Goal: Task Accomplishment & Management: Use online tool/utility

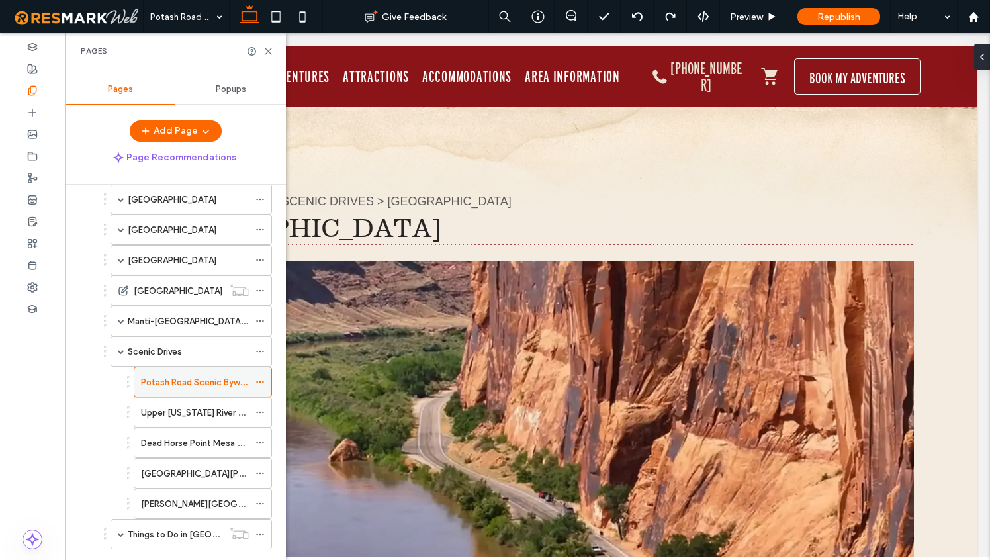
click at [261, 380] on icon at bounding box center [259, 381] width 9 height 9
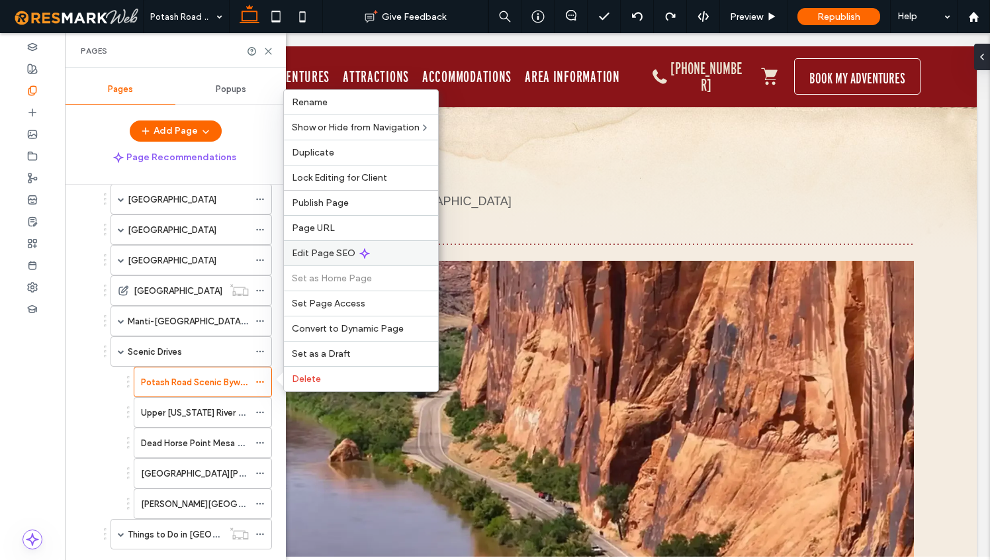
click at [330, 255] on span "Edit Page SEO" at bounding box center [324, 252] width 64 height 11
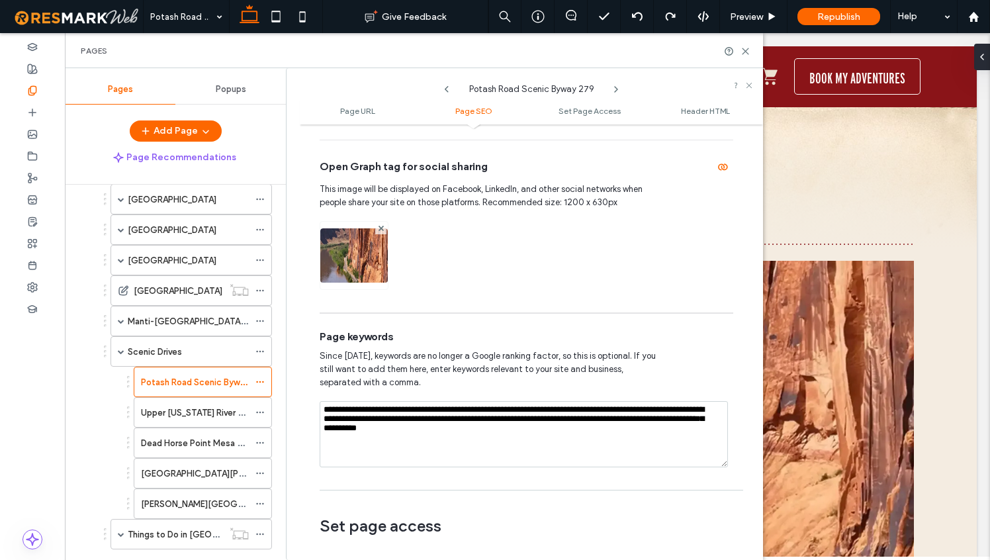
scroll to position [624, 0]
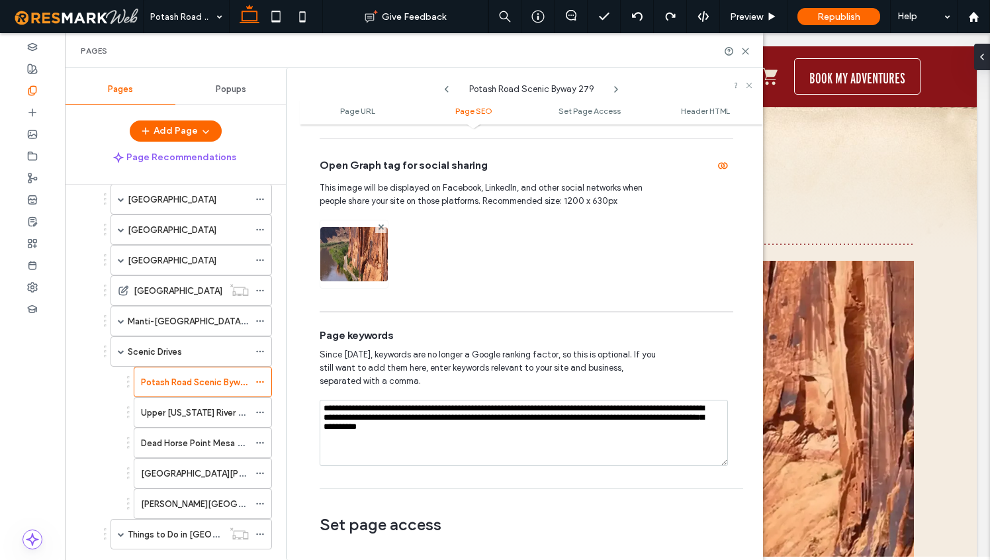
click at [588, 432] on textarea "**********" at bounding box center [523, 433] width 408 height 66
type textarea "**********"
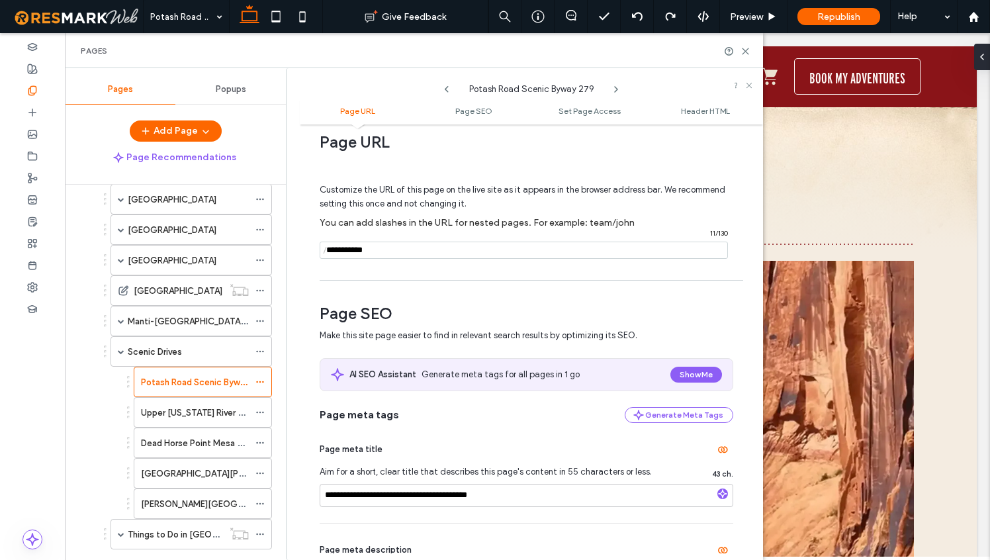
scroll to position [19, 0]
click at [747, 49] on icon at bounding box center [745, 51] width 10 height 10
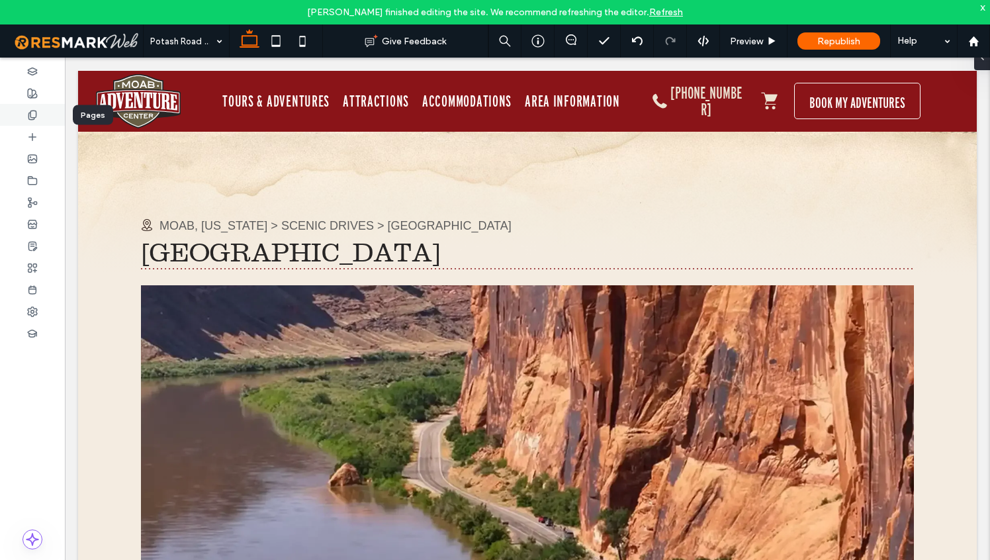
click at [34, 112] on icon at bounding box center [32, 115] width 11 height 11
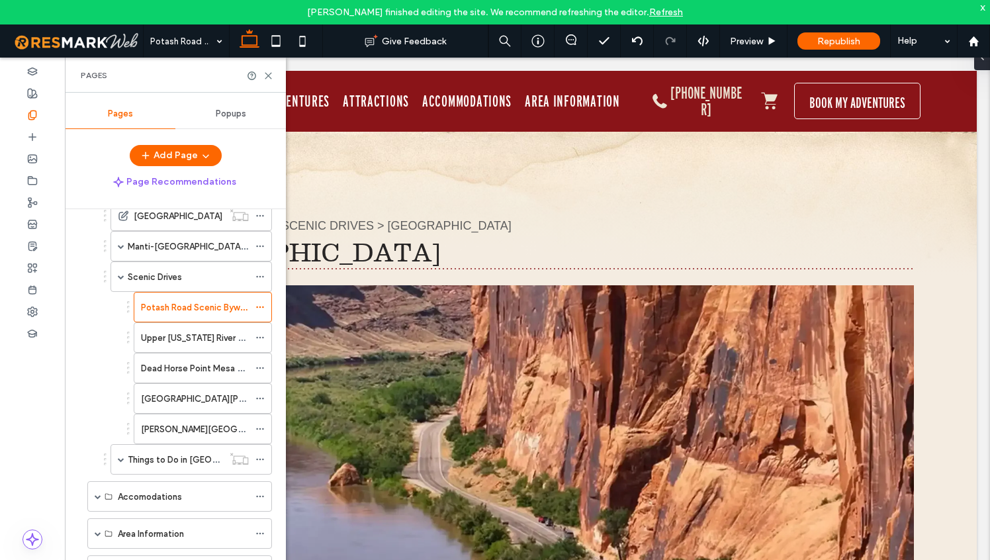
scroll to position [331, 0]
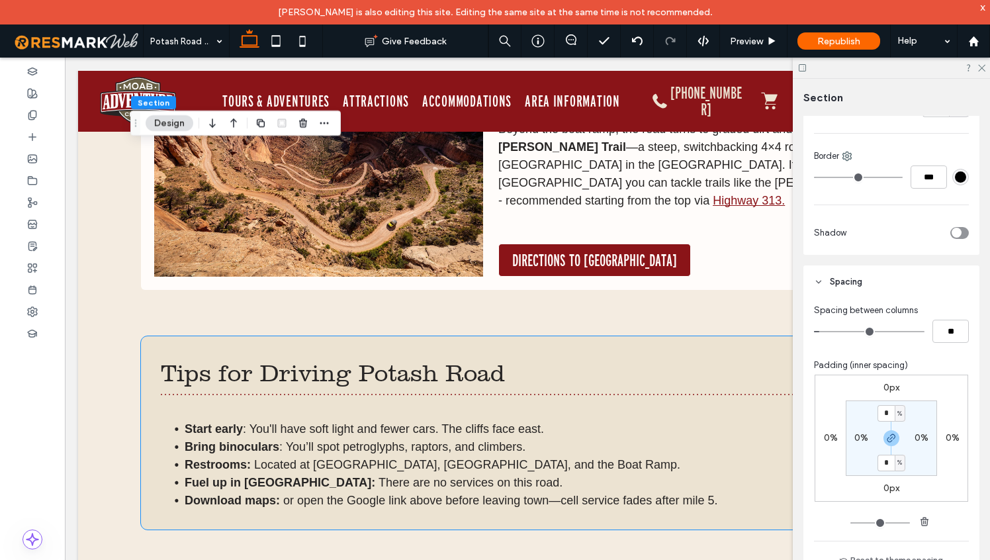
scroll to position [3093, 0]
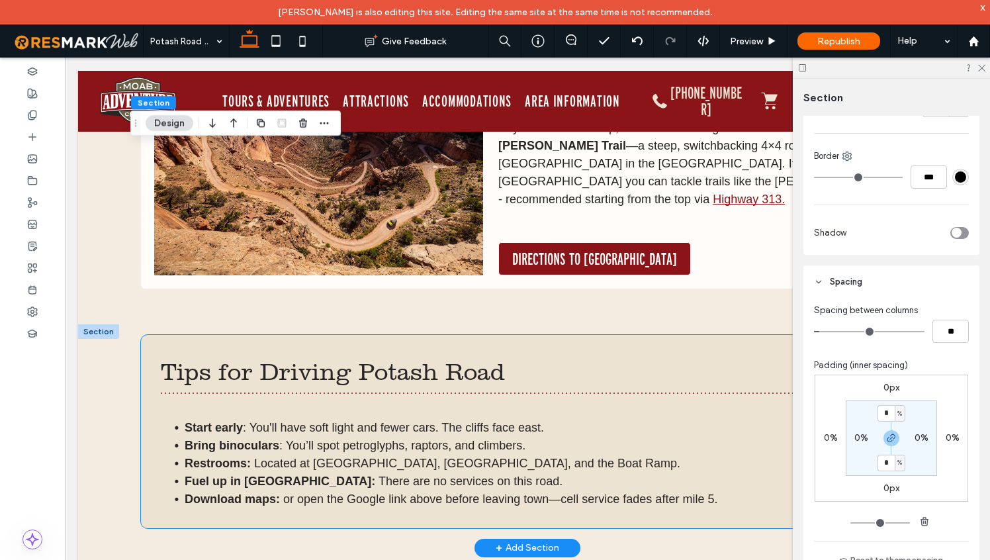
click at [443, 439] on span ": You’ll spot petroglyphs, raptors, and climbers." at bounding box center [402, 445] width 246 height 13
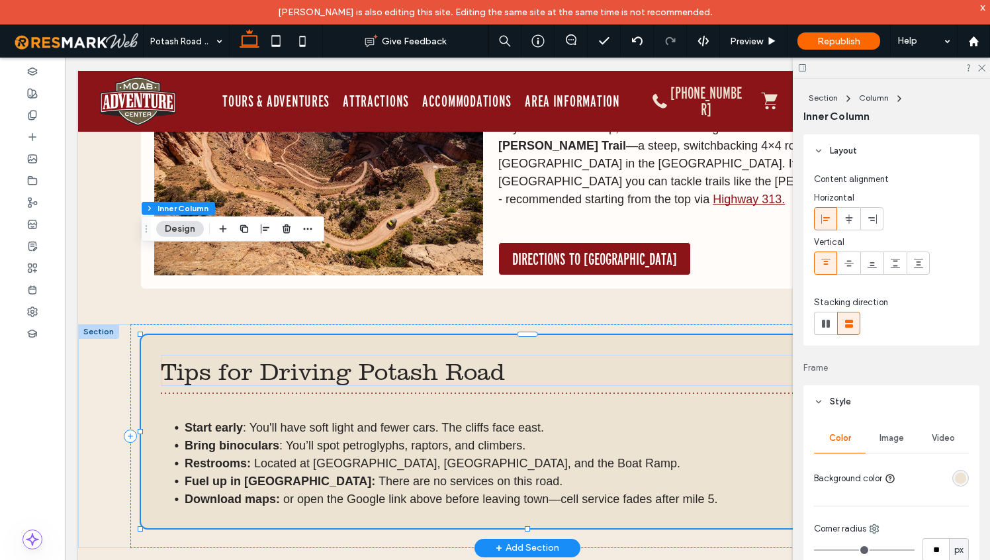
click at [443, 439] on span ": You’ll spot petroglyphs, raptors, and climbers." at bounding box center [402, 445] width 246 height 13
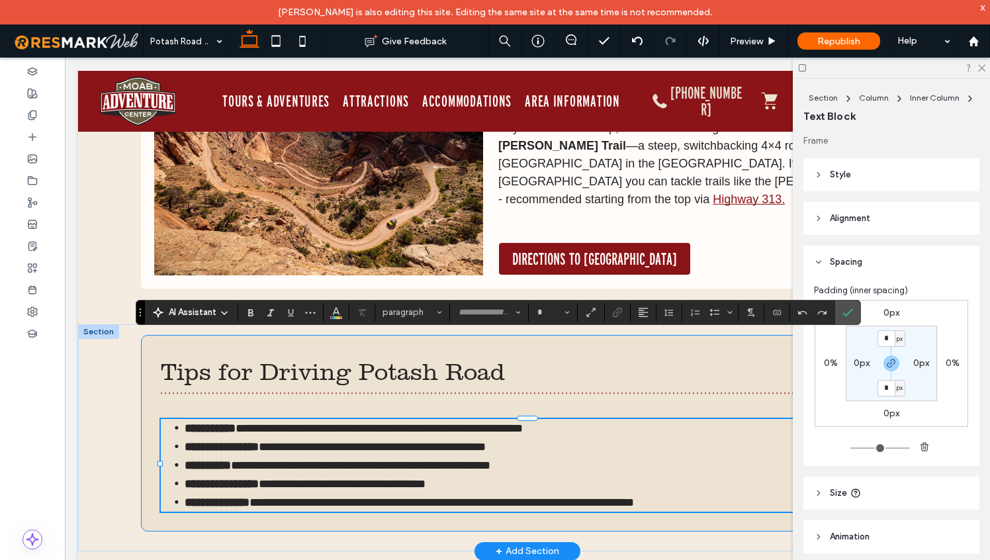
type input "*********"
type input "**"
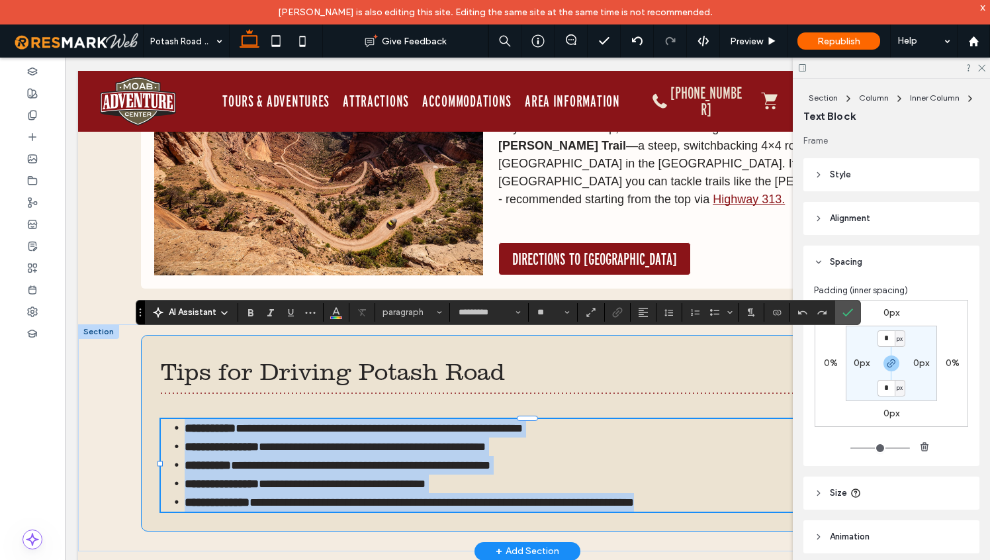
click at [452, 441] on span "**********" at bounding box center [372, 447] width 227 height 12
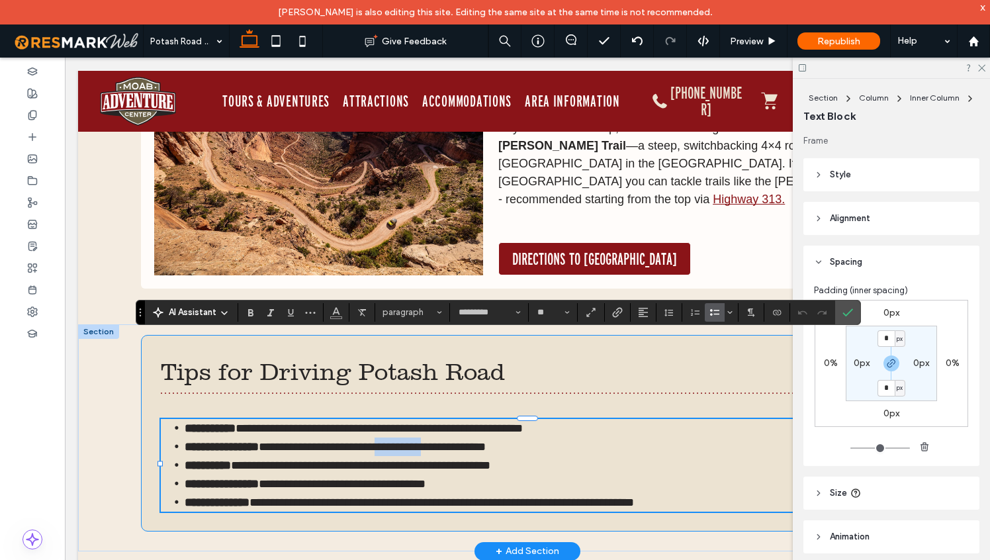
drag, startPoint x: 452, startPoint y: 361, endPoint x: 404, endPoint y: 360, distance: 48.3
click at [404, 441] on span "**********" at bounding box center [372, 447] width 227 height 12
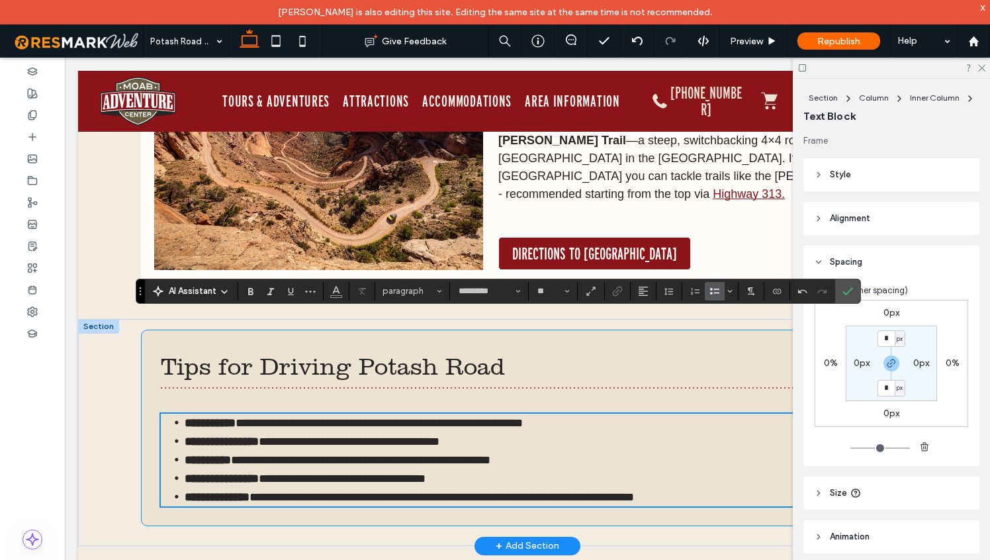
scroll to position [3094, 0]
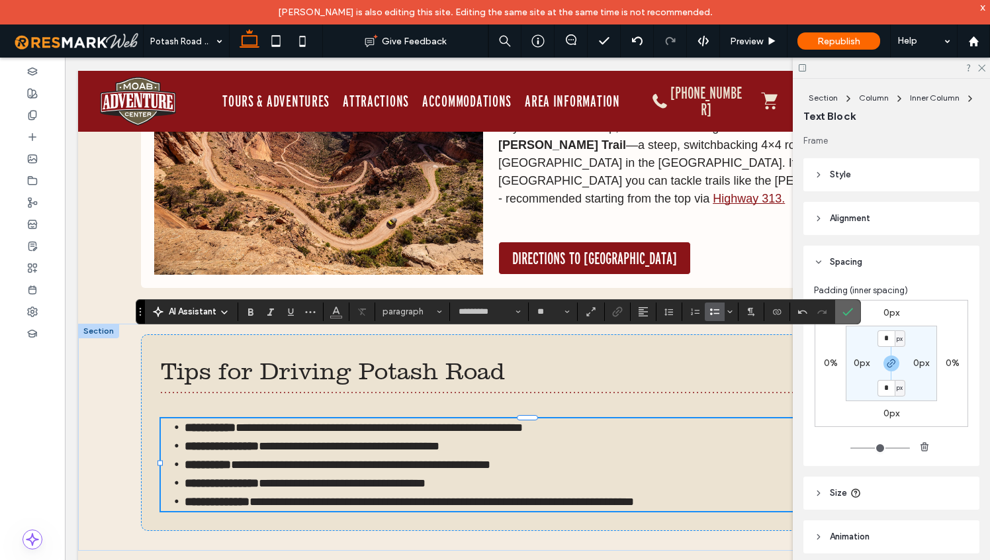
click at [848, 315] on icon "Confirm" at bounding box center [847, 311] width 11 height 11
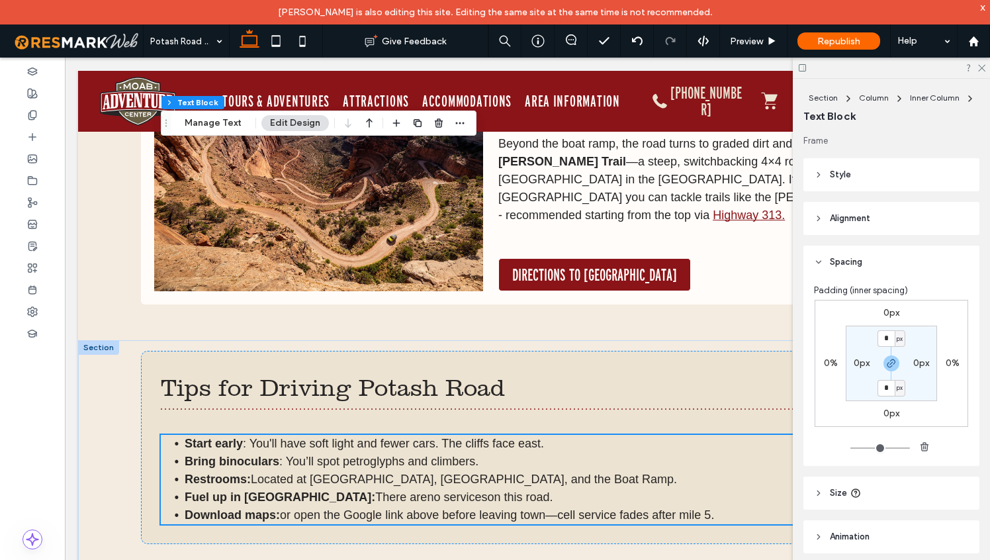
scroll to position [2913, 0]
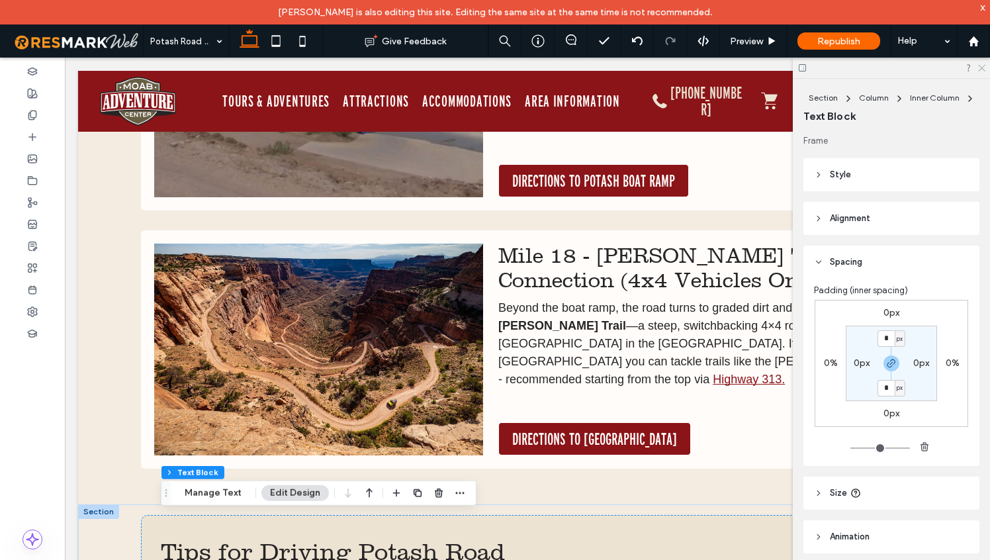
click at [981, 68] on use at bounding box center [981, 68] width 7 height 7
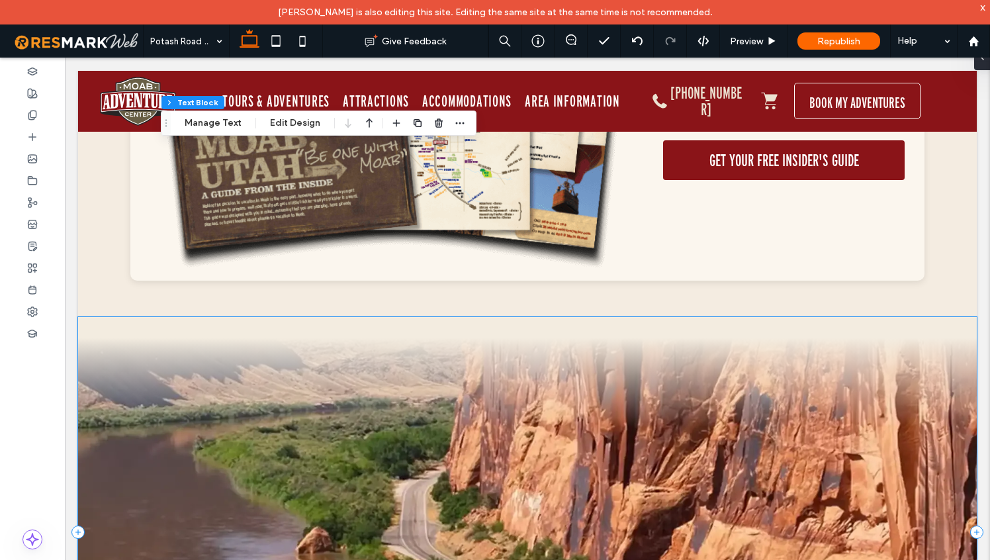
scroll to position [5060, 0]
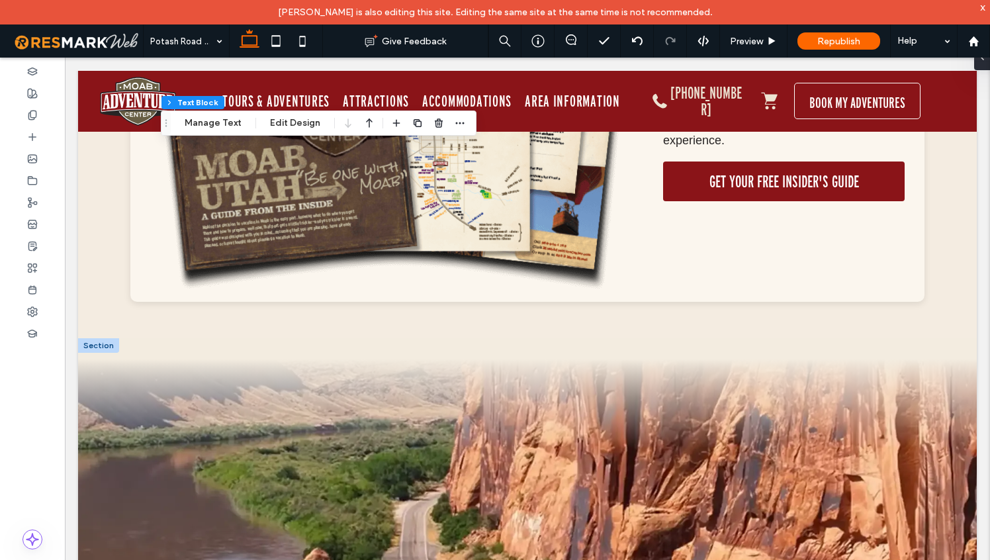
click at [101, 338] on div at bounding box center [98, 345] width 41 height 15
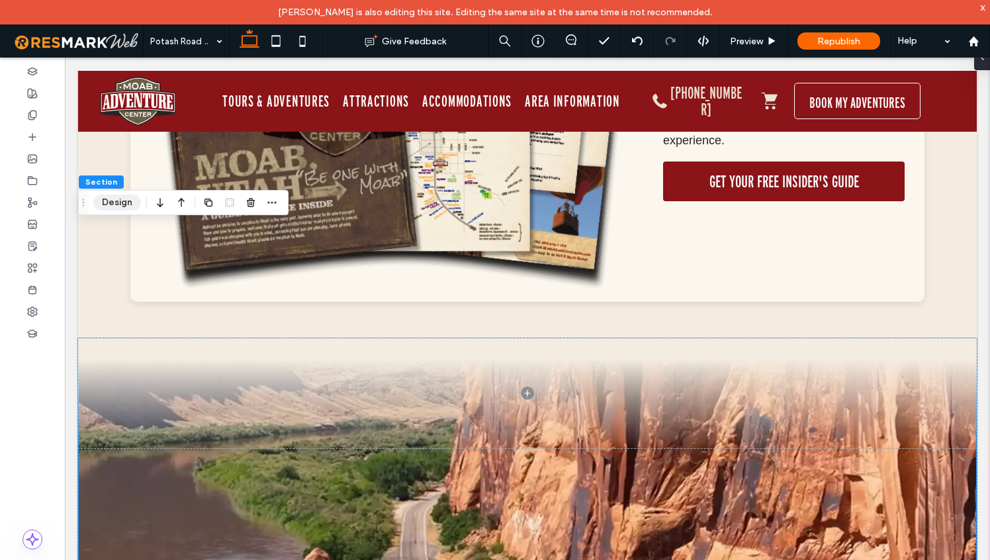
click at [116, 206] on button "Design" at bounding box center [117, 202] width 48 height 16
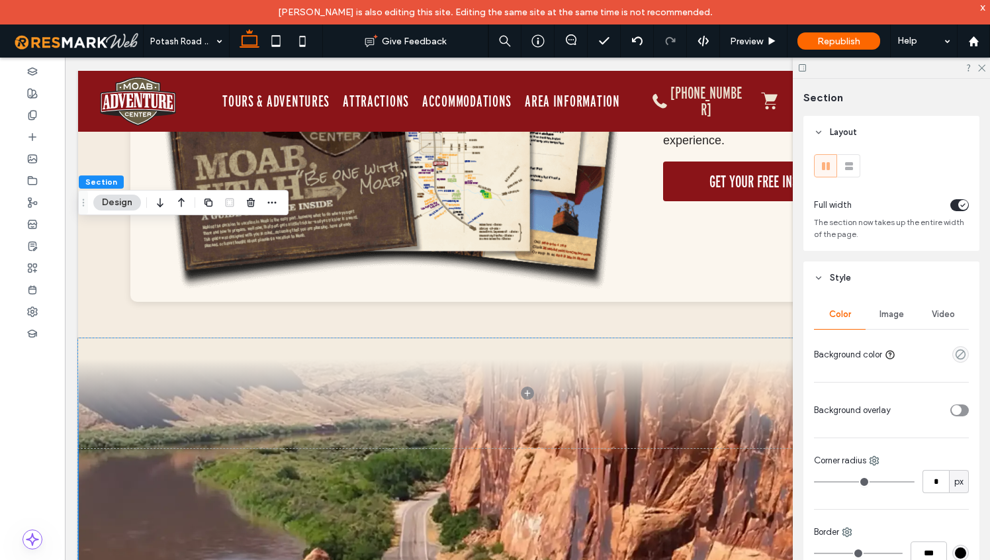
click at [886, 312] on span "Image" at bounding box center [891, 314] width 24 height 11
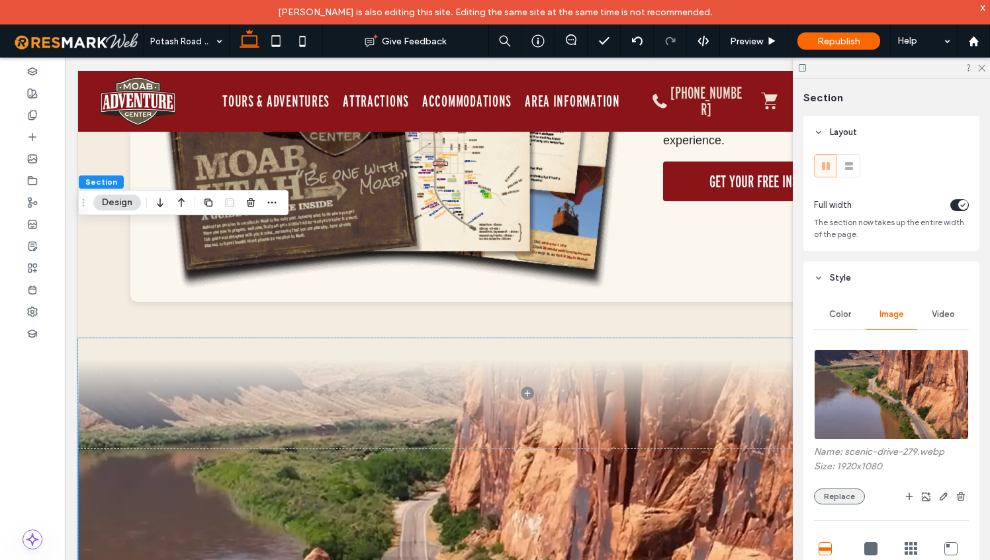
click at [842, 495] on button "Replace" at bounding box center [839, 496] width 51 height 16
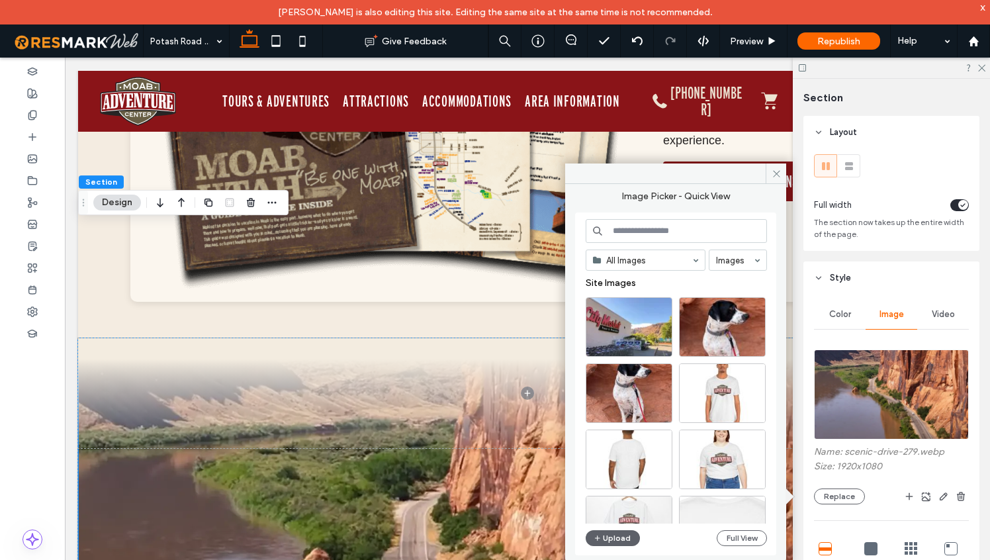
click at [637, 226] on input at bounding box center [675, 231] width 181 height 24
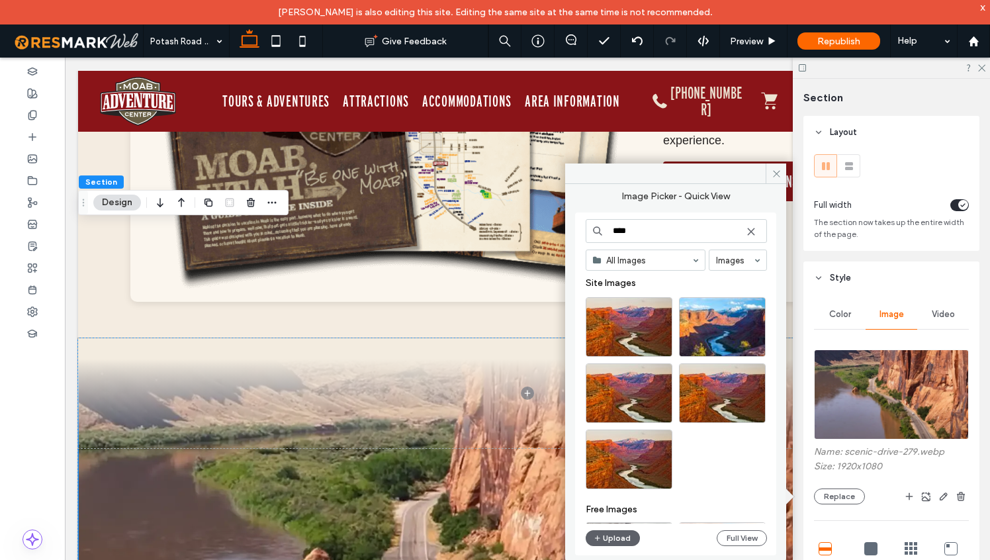
click at [643, 228] on input "****" at bounding box center [675, 231] width 181 height 24
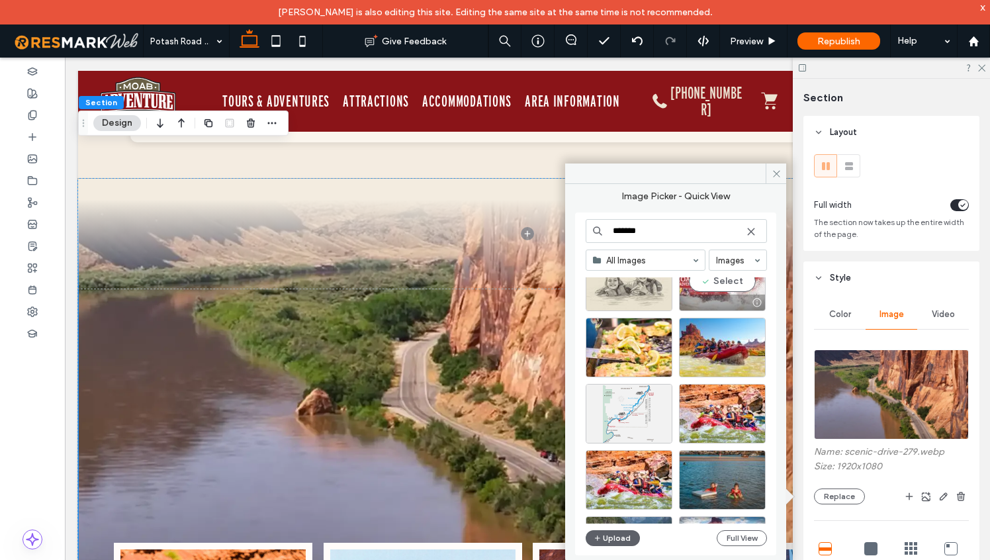
scroll to position [49, 0]
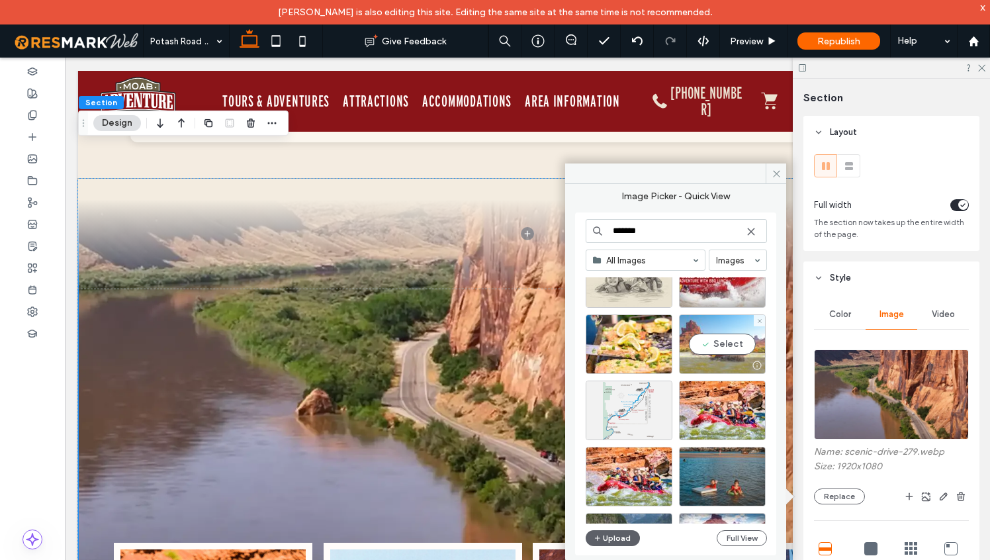
type input "*******"
click at [725, 347] on div "Select" at bounding box center [722, 344] width 87 height 60
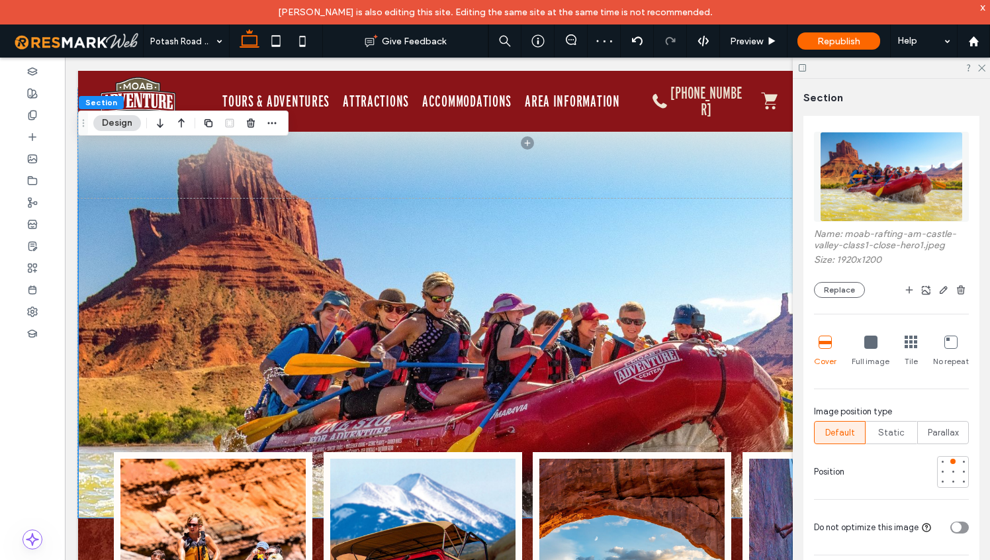
scroll to position [232, 0]
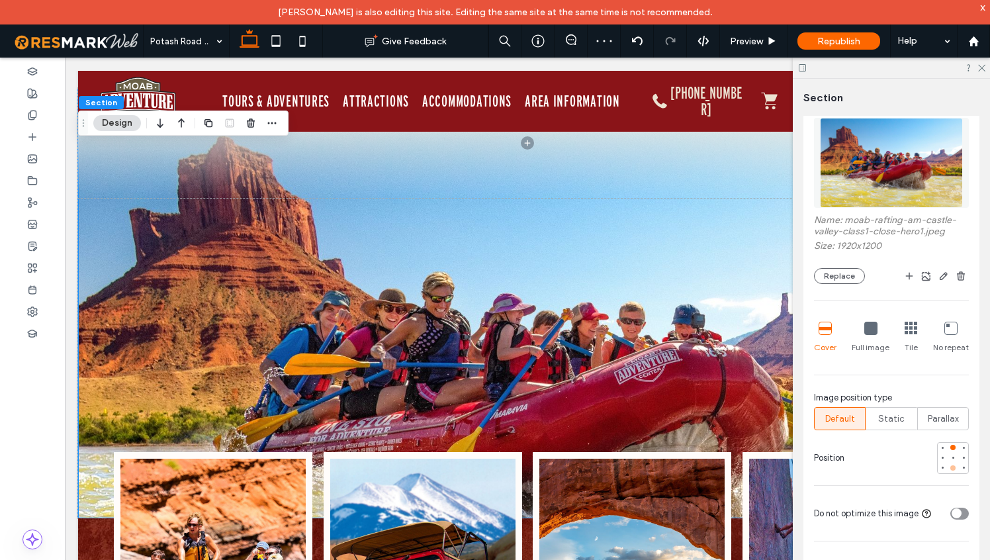
click at [952, 469] on div at bounding box center [952, 467] width 5 height 5
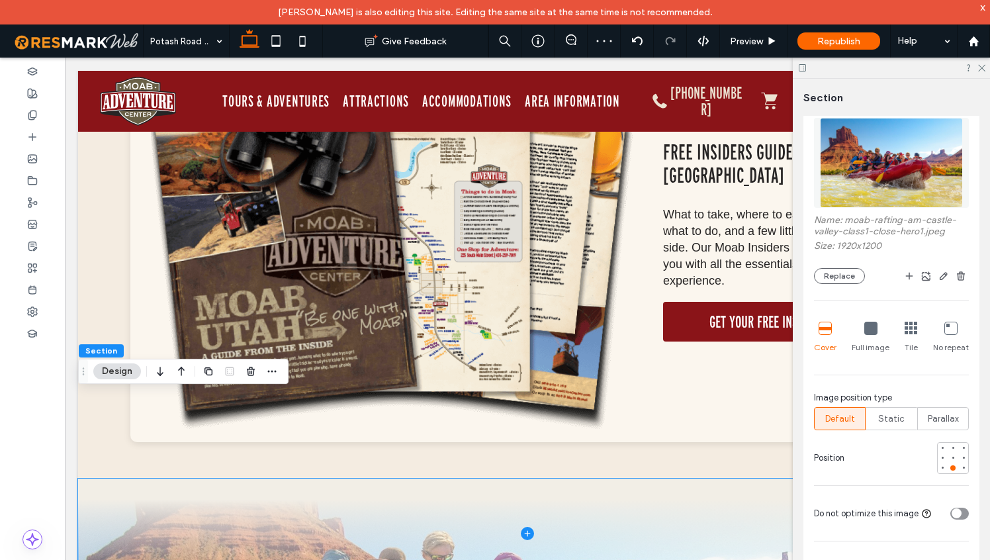
scroll to position [4944, 0]
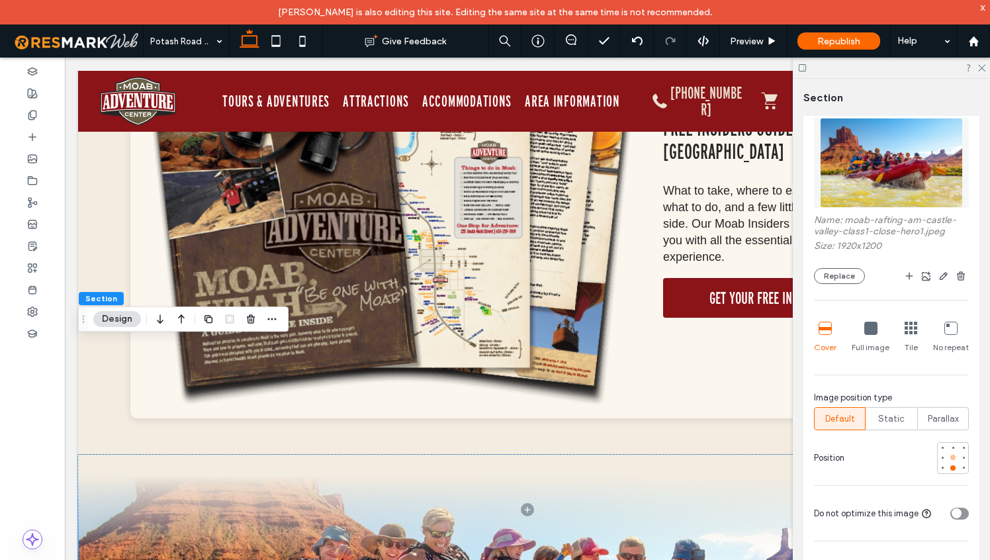
click at [955, 458] on div at bounding box center [952, 456] width 5 height 5
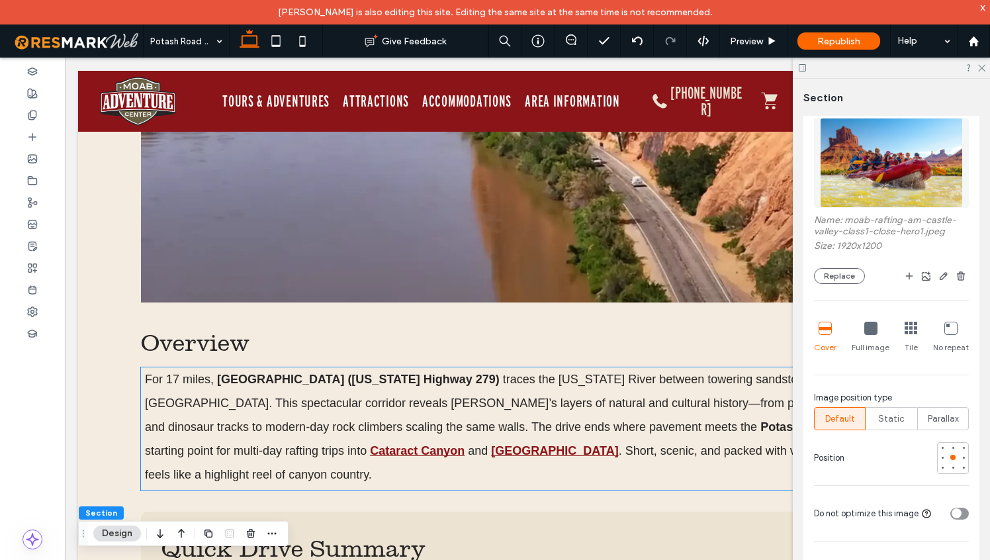
scroll to position [0, 0]
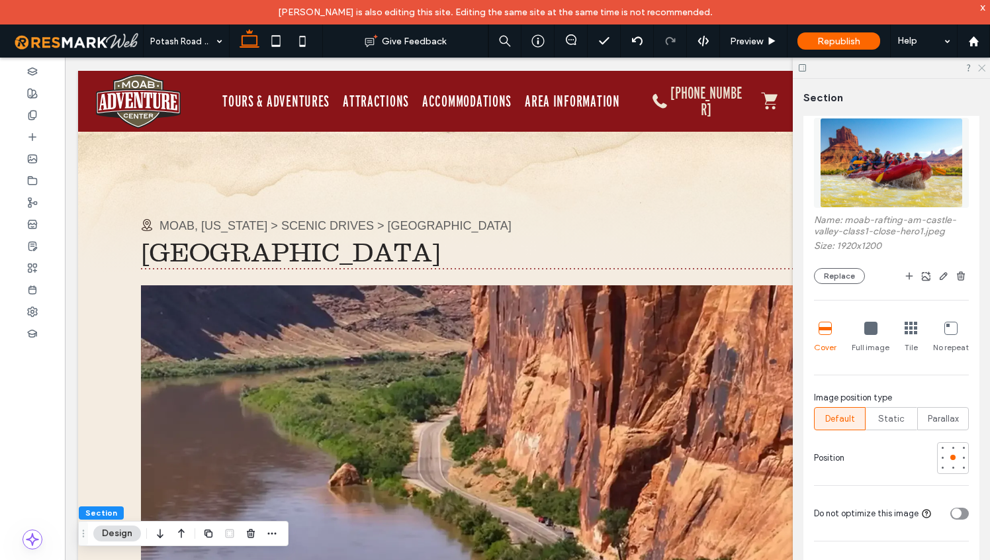
click at [981, 68] on use at bounding box center [981, 68] width 7 height 7
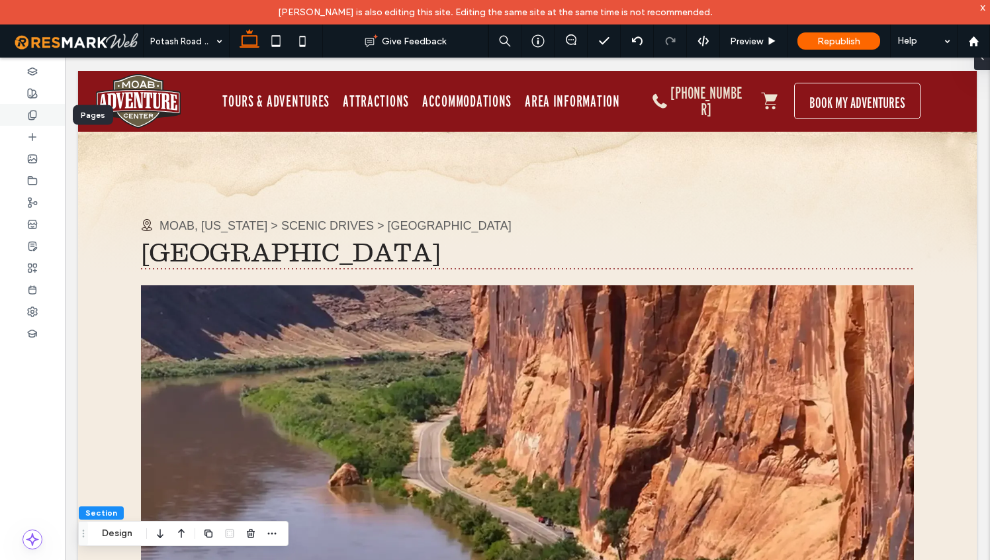
click at [38, 114] on div at bounding box center [32, 115] width 65 height 22
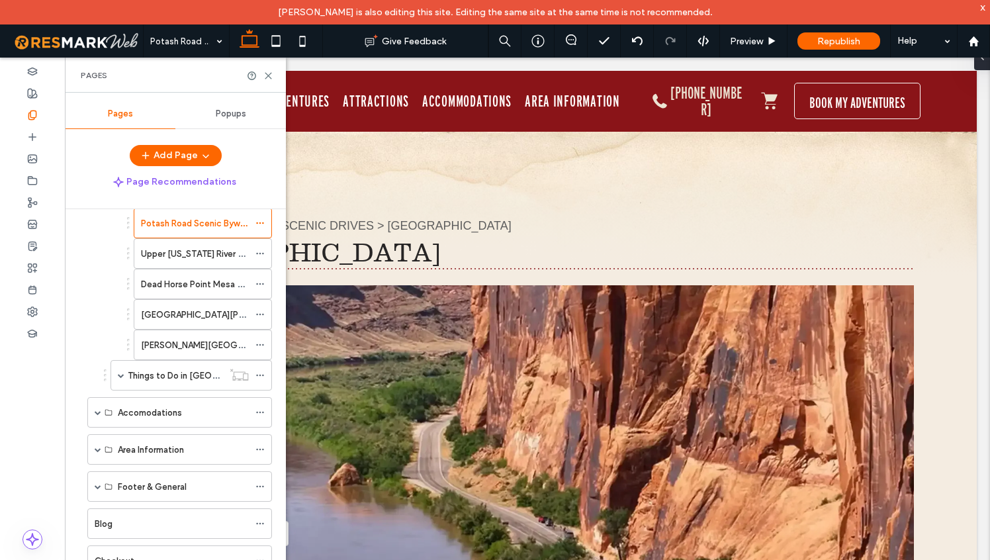
scroll to position [435, 0]
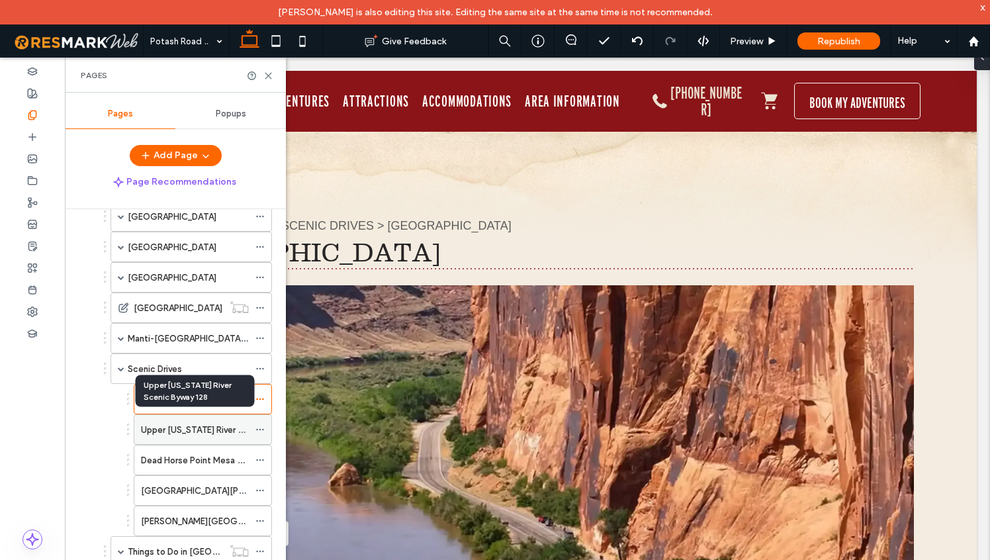
scroll to position [271, 0]
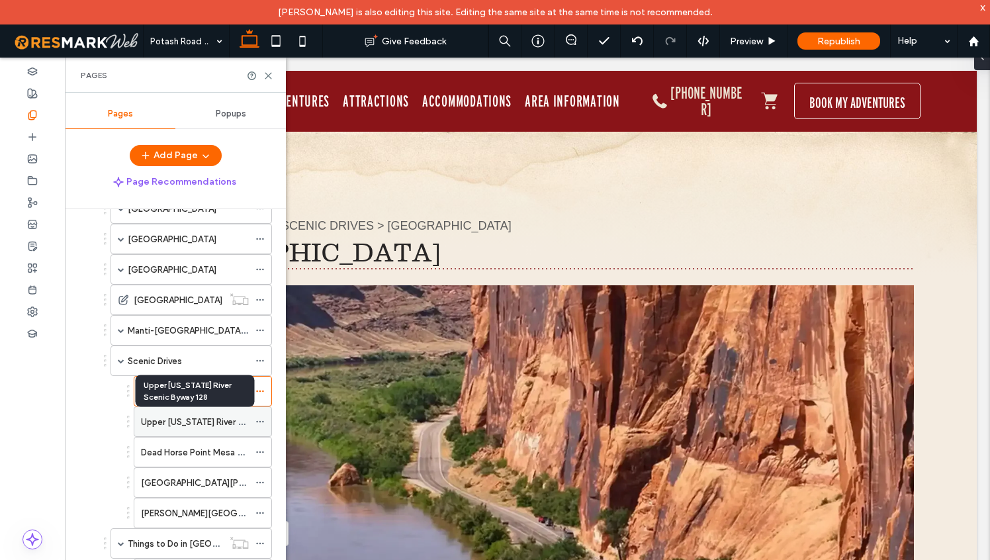
click at [224, 419] on label "Upper [US_STATE] River Scenic Byway 128" at bounding box center [224, 421] width 167 height 23
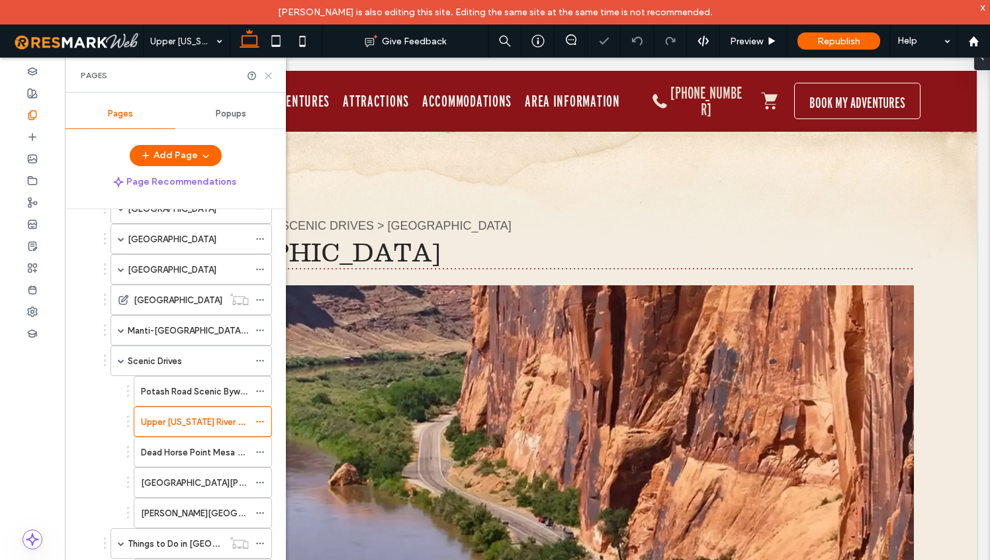
click at [269, 77] on use at bounding box center [268, 76] width 6 height 6
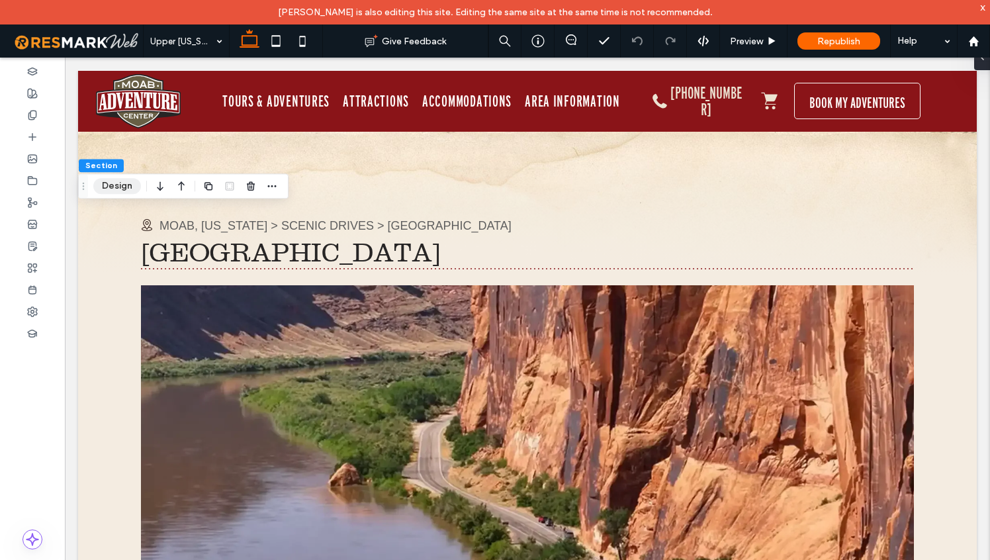
click at [110, 189] on button "Design" at bounding box center [117, 186] width 48 height 16
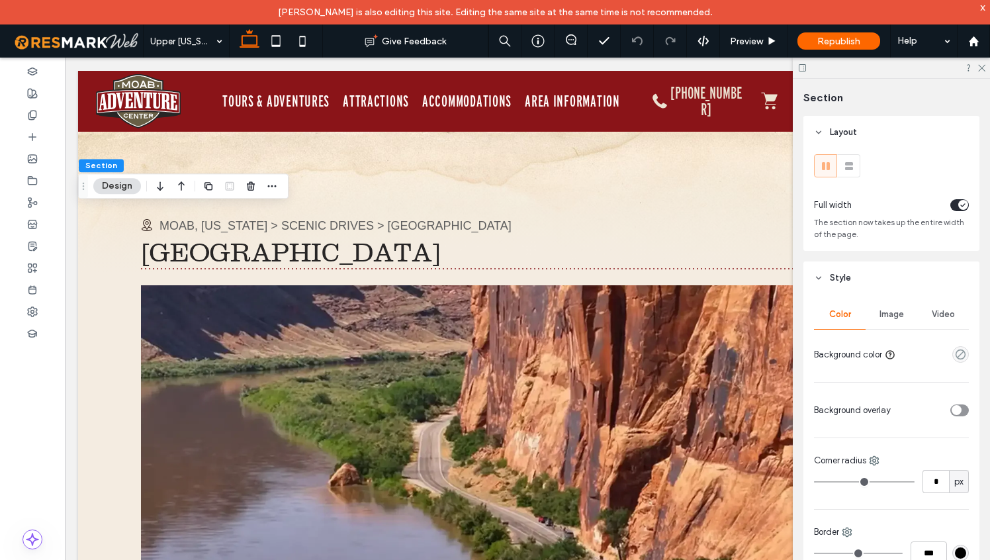
click at [896, 318] on span "Image" at bounding box center [891, 314] width 24 height 11
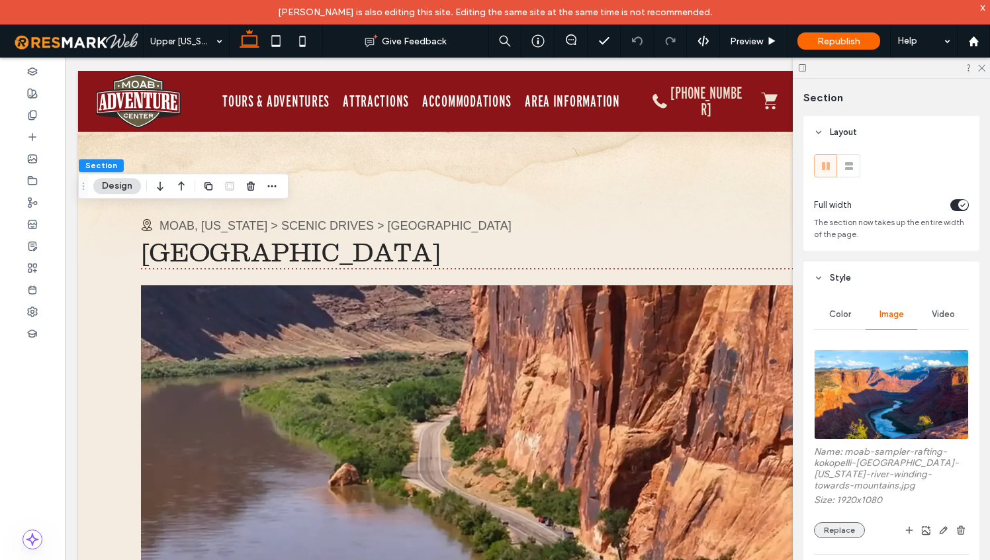
click at [845, 522] on button "Replace" at bounding box center [839, 530] width 51 height 16
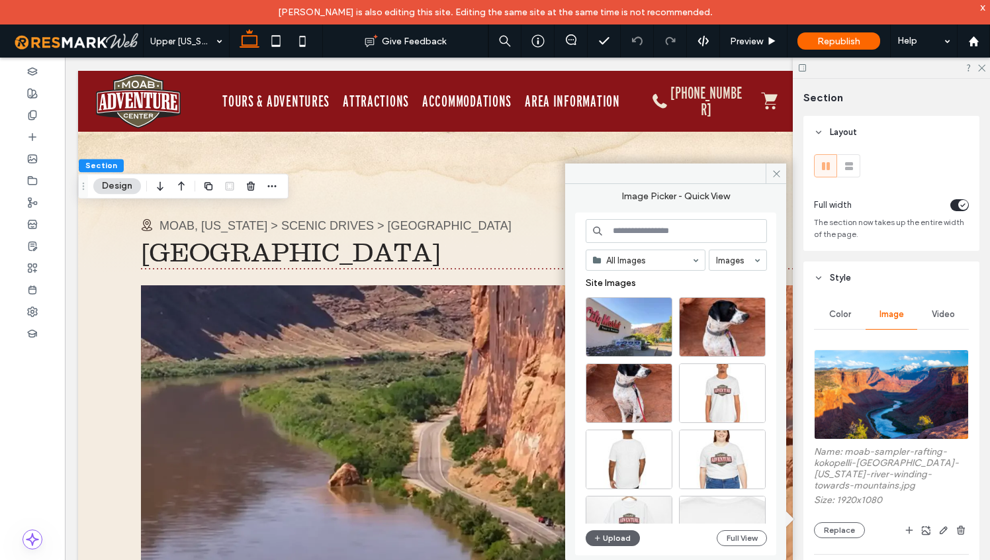
click at [661, 235] on input at bounding box center [675, 231] width 181 height 24
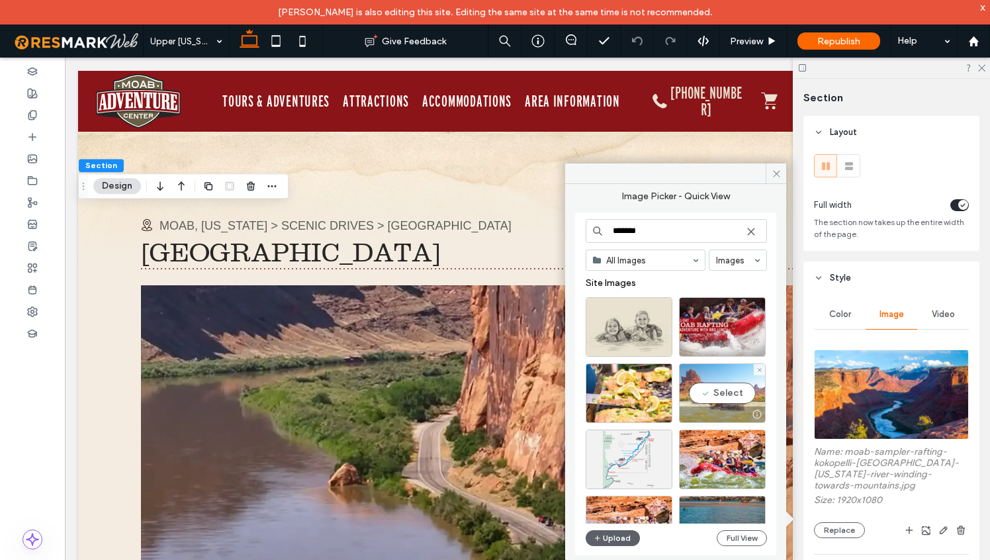
type input "*******"
click at [730, 394] on div "Select" at bounding box center [722, 393] width 87 height 60
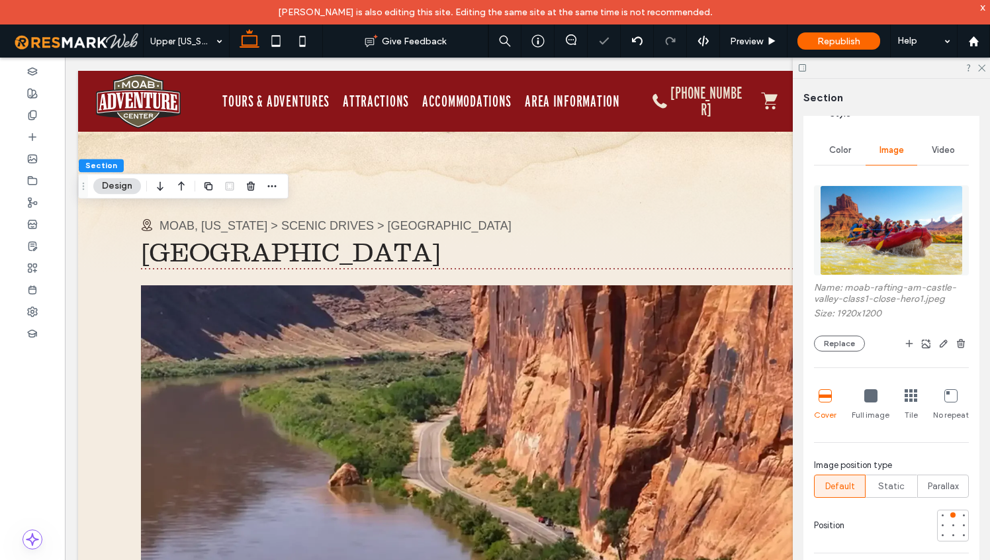
scroll to position [163, 0]
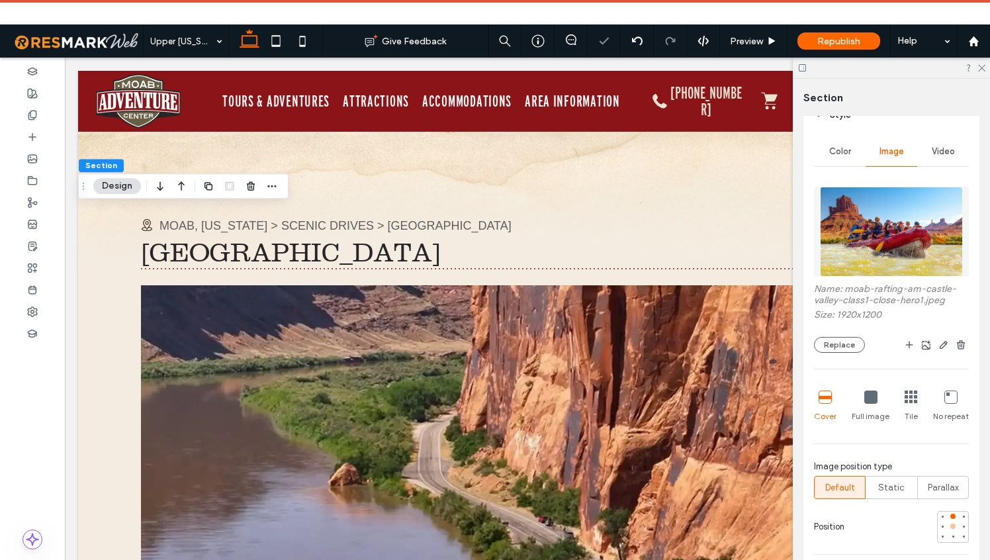
click at [951, 526] on div at bounding box center [952, 525] width 5 height 5
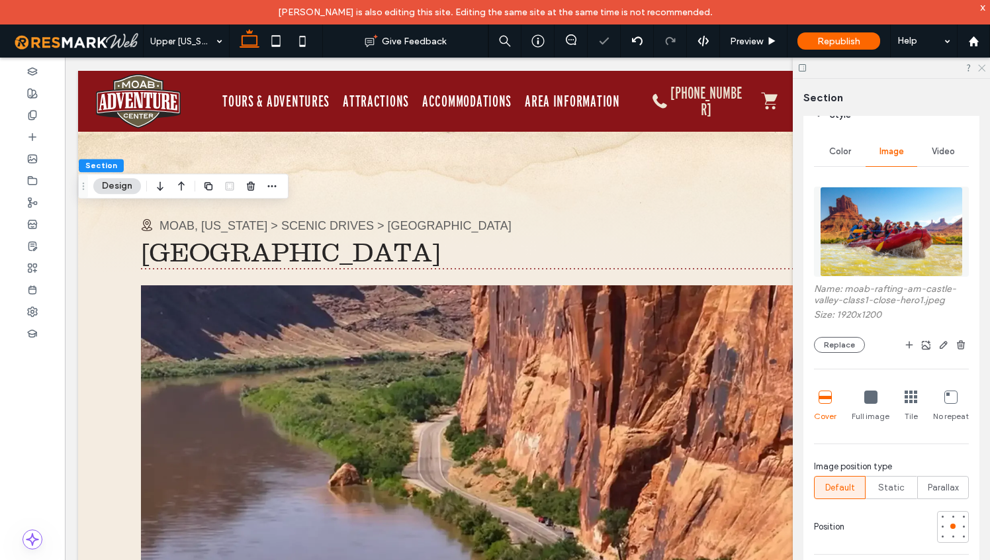
click at [982, 68] on icon at bounding box center [980, 67] width 9 height 9
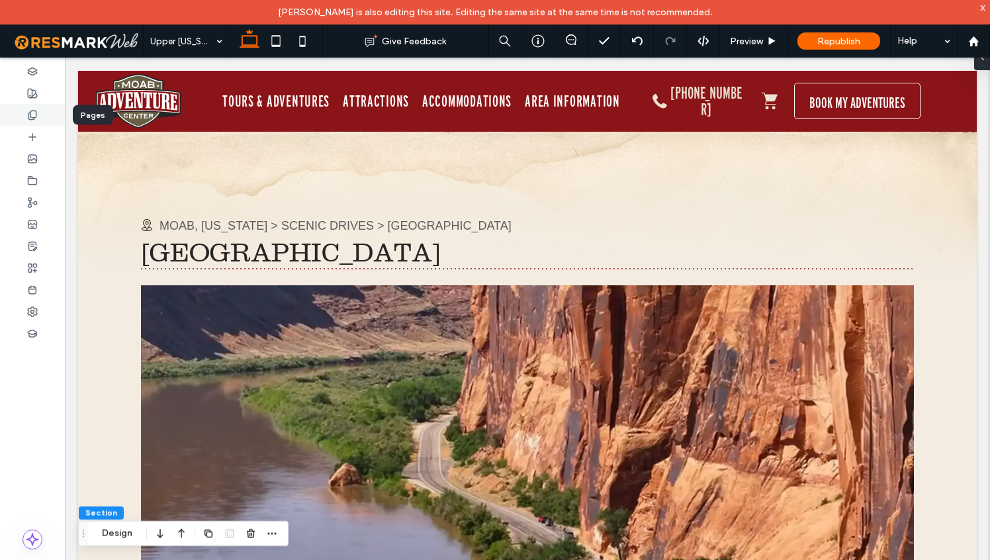
click at [30, 117] on icon at bounding box center [32, 115] width 11 height 11
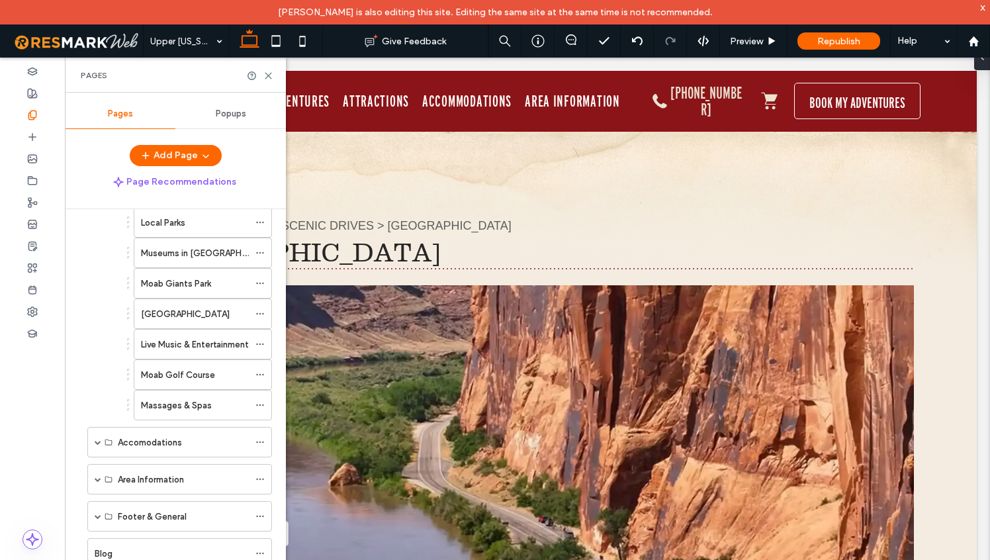
scroll to position [0, 0]
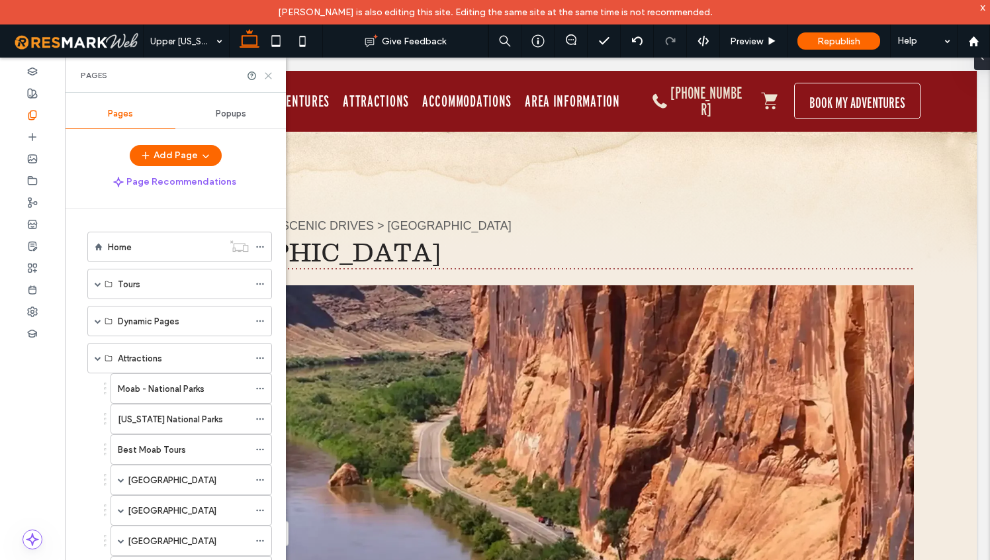
click at [271, 77] on use at bounding box center [268, 76] width 6 height 6
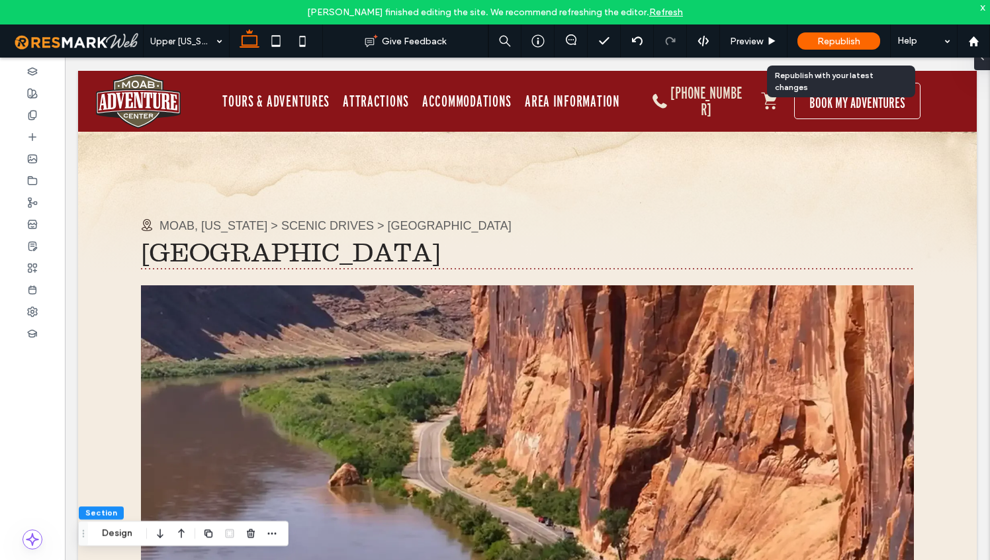
click at [828, 45] on span "Republish" at bounding box center [838, 41] width 43 height 11
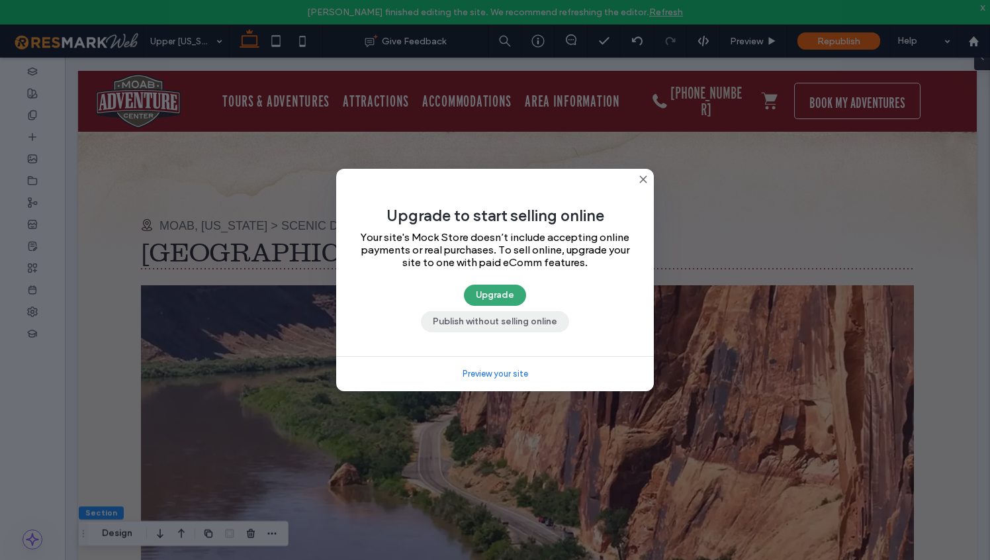
click at [511, 319] on button "Publish without selling online" at bounding box center [495, 321] width 148 height 21
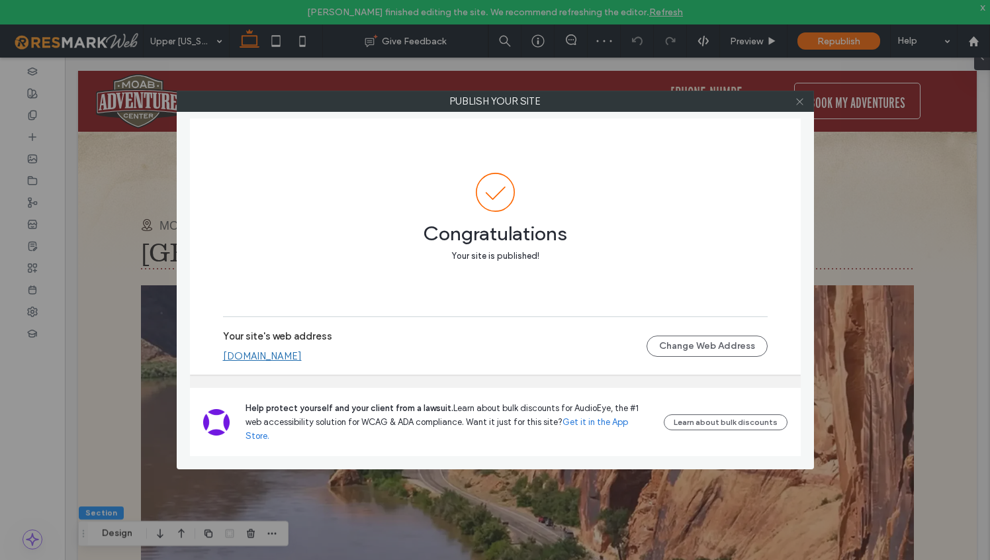
click at [802, 105] on icon at bounding box center [799, 102] width 10 height 10
